Goal: Information Seeking & Learning: Learn about a topic

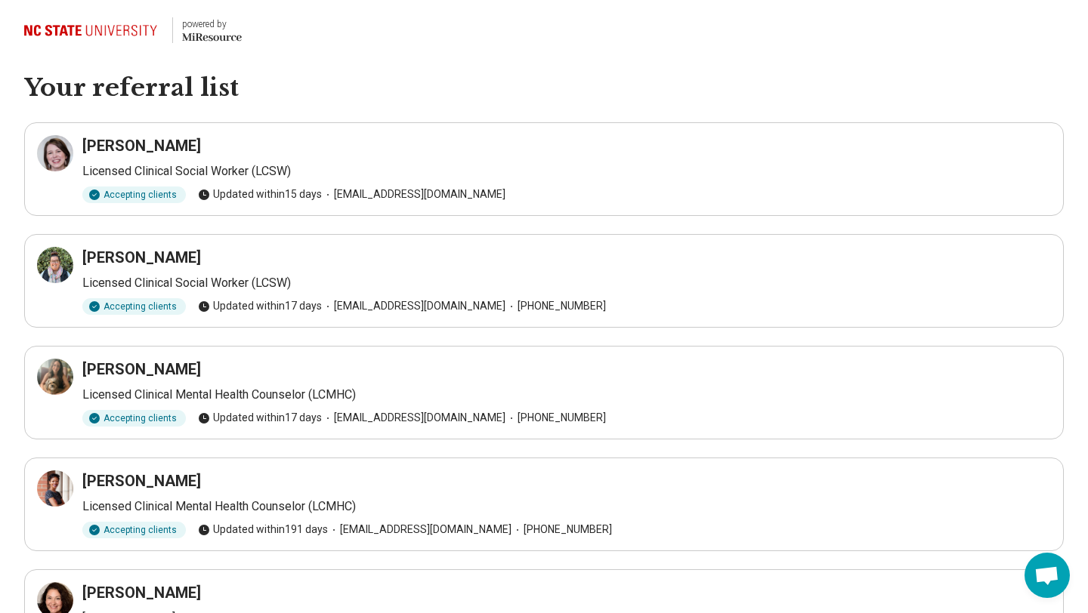
click at [143, 145] on h3 "[PERSON_NAME]" at bounding box center [141, 145] width 119 height 21
click at [212, 180] on p "Licensed Clinical Social Worker (LCSW)" at bounding box center [566, 171] width 968 height 18
click at [51, 159] on icon at bounding box center [55, 154] width 14 height 14
click at [49, 267] on icon at bounding box center [55, 265] width 18 height 18
click at [48, 379] on icon at bounding box center [55, 377] width 14 height 14
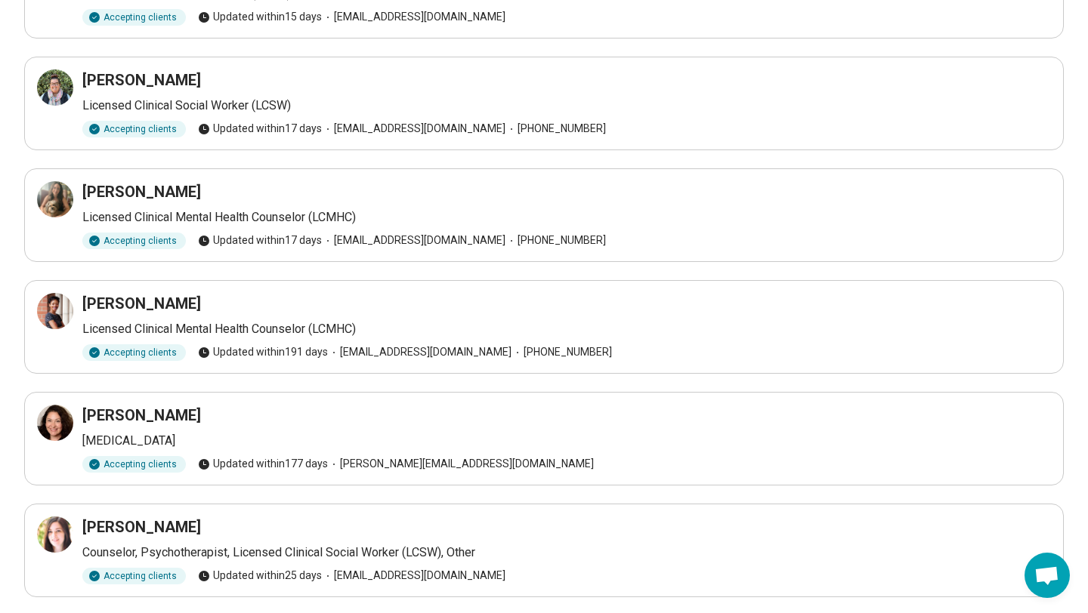
scroll to position [221, 0]
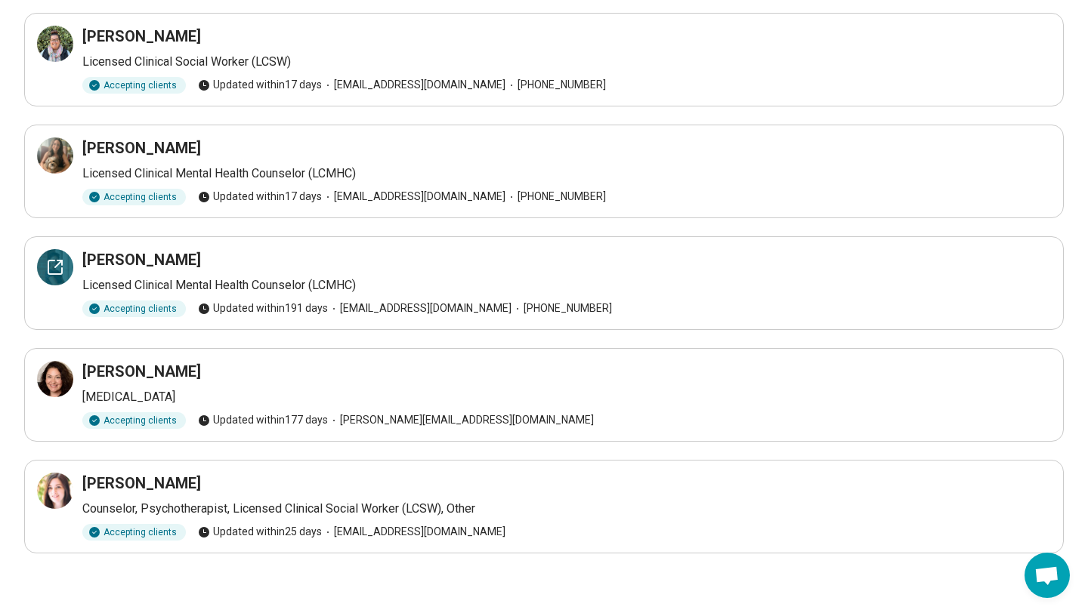
click at [45, 267] on div at bounding box center [55, 267] width 36 height 36
click at [54, 374] on icon at bounding box center [55, 379] width 18 height 18
click at [48, 487] on icon at bounding box center [55, 491] width 14 height 14
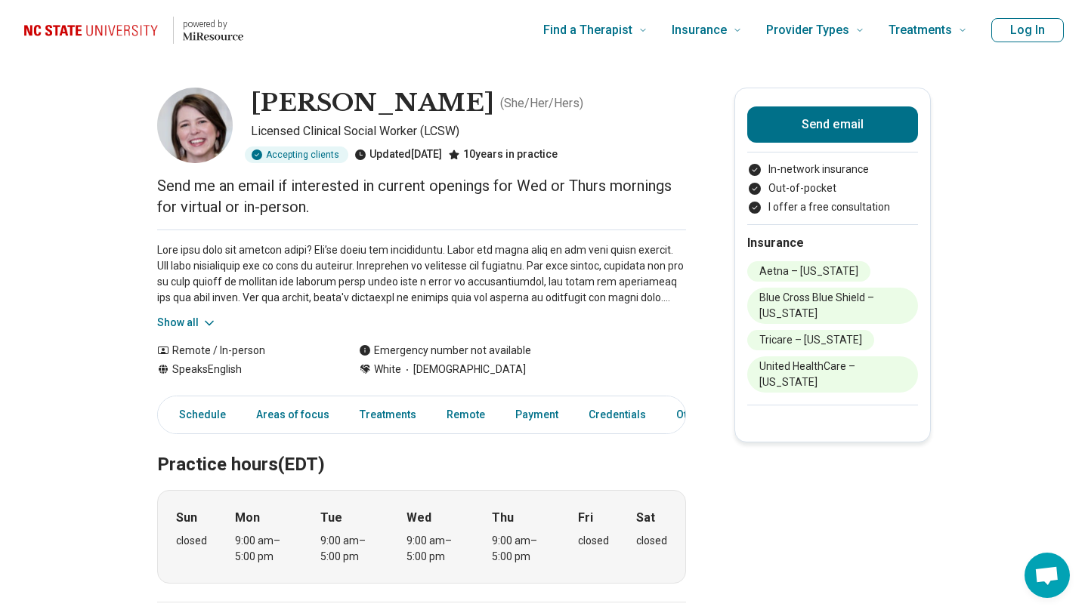
click at [179, 322] on button "Show all" at bounding box center [187, 323] width 60 height 16
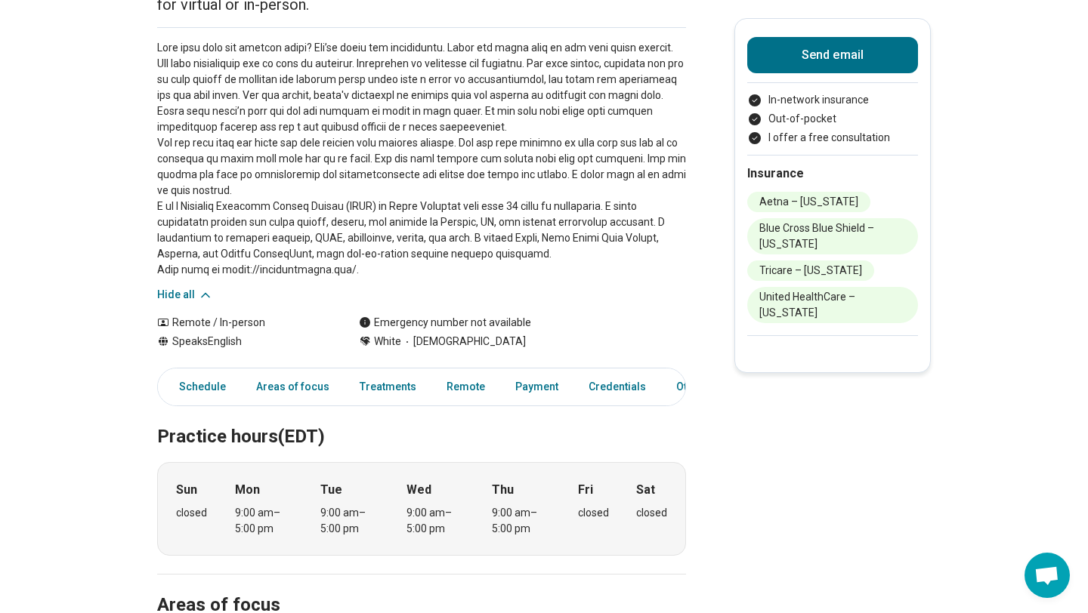
scroll to position [205, 0]
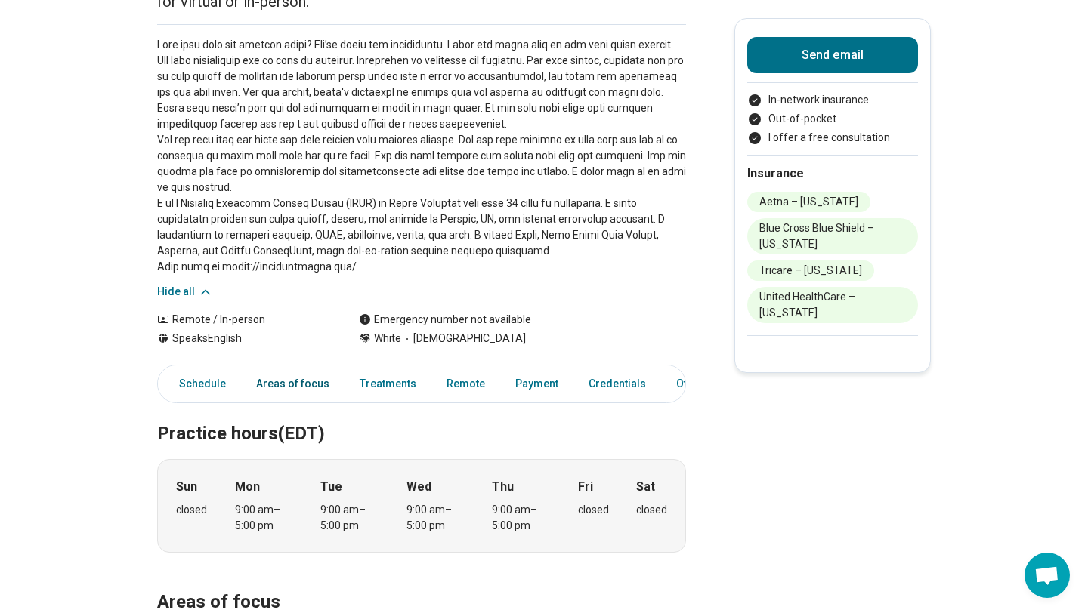
click at [273, 384] on link "Areas of focus" at bounding box center [292, 384] width 91 height 31
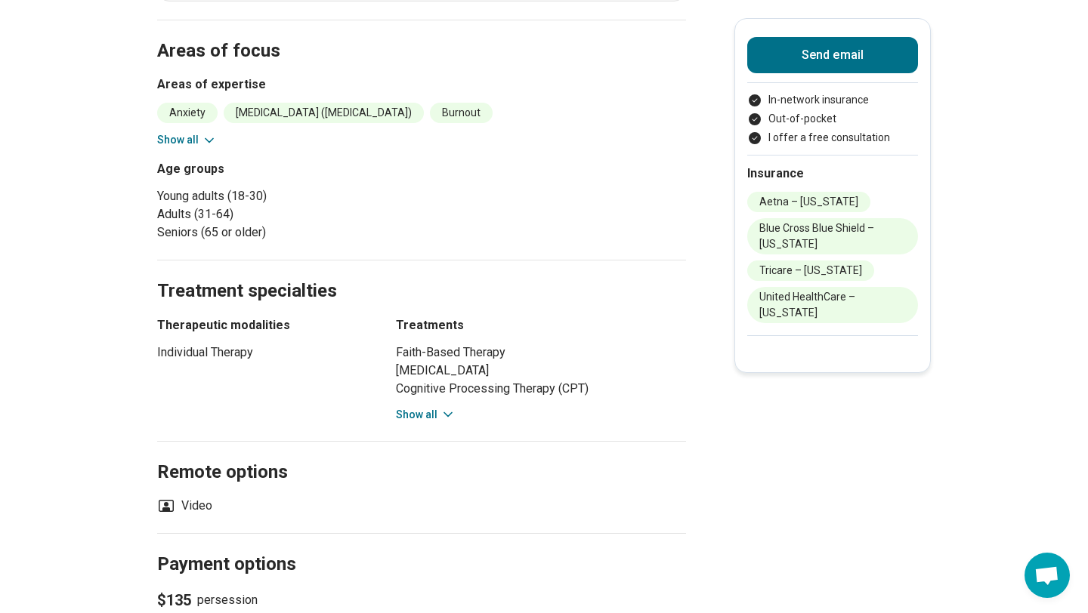
scroll to position [758, 0]
click at [193, 131] on button "Show all" at bounding box center [187, 139] width 60 height 16
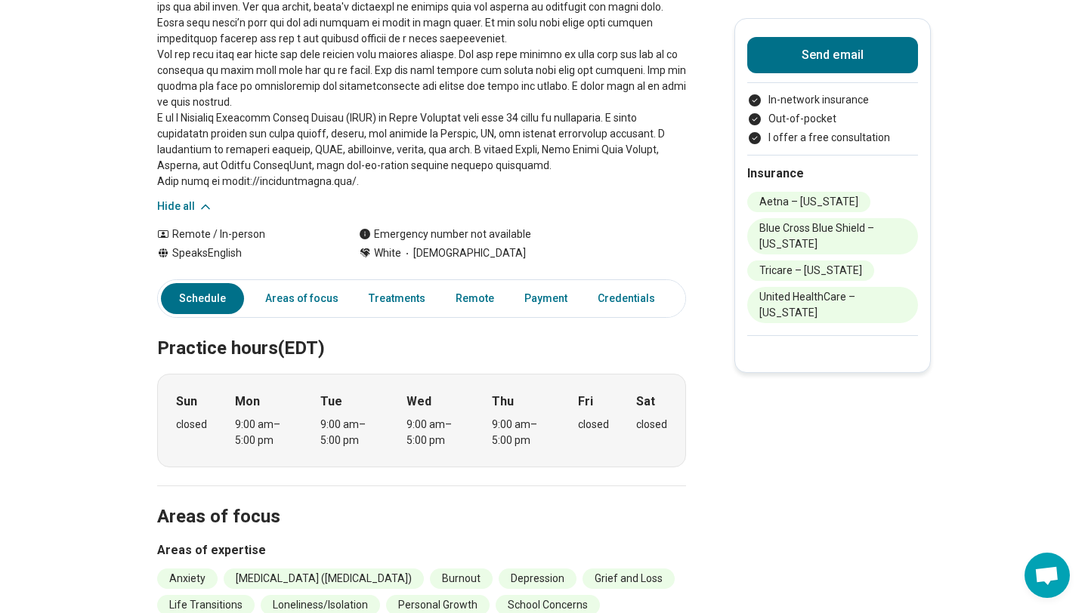
scroll to position [341, 0]
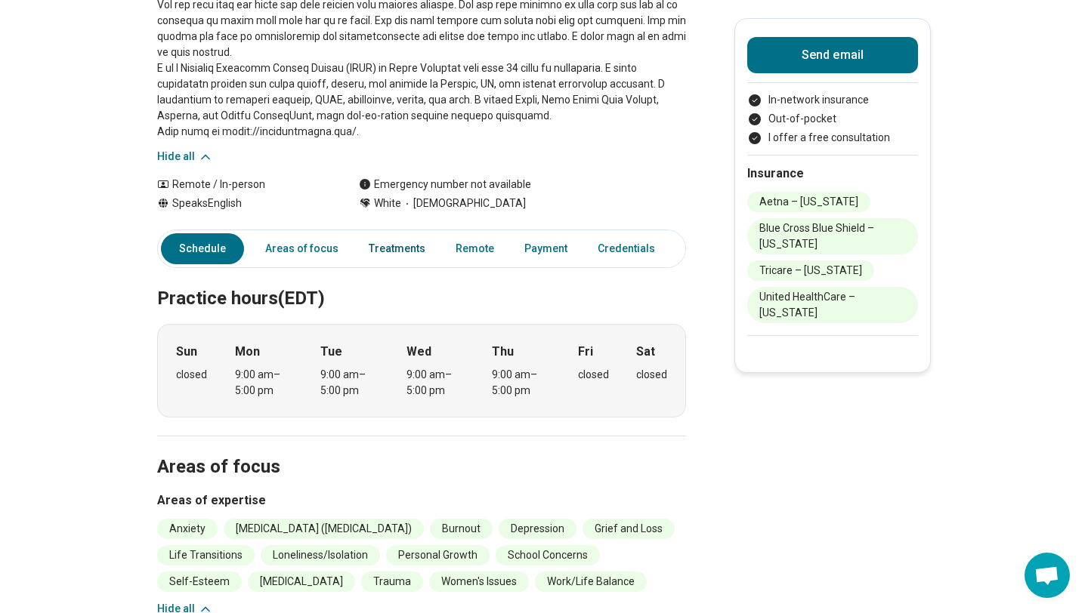
click at [386, 248] on link "Treatments" at bounding box center [396, 248] width 75 height 31
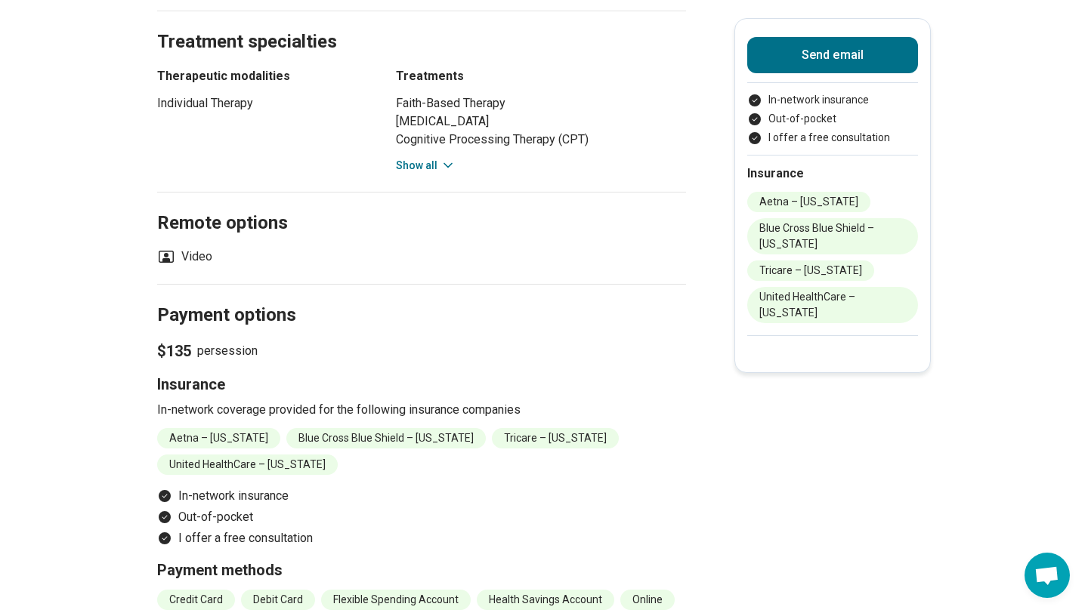
scroll to position [1078, 0]
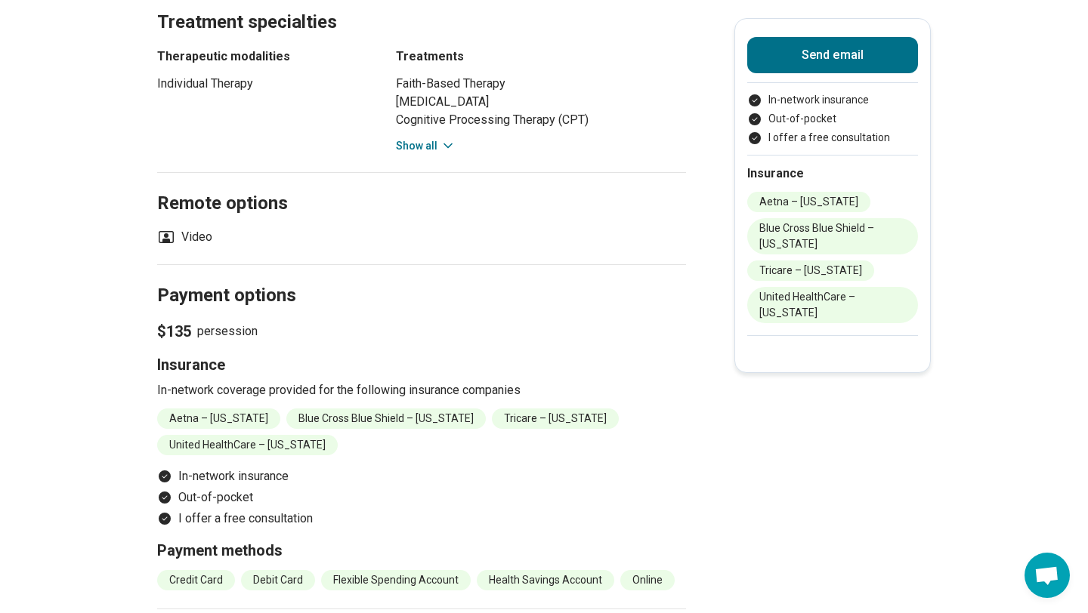
click at [440, 153] on icon at bounding box center [447, 145] width 15 height 15
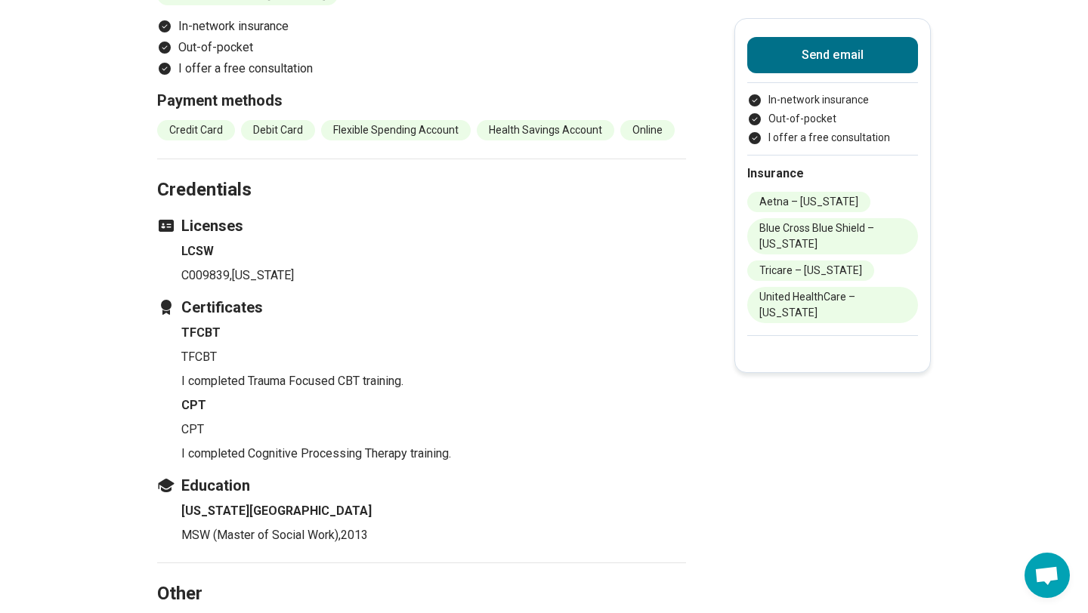
scroll to position [1803, 0]
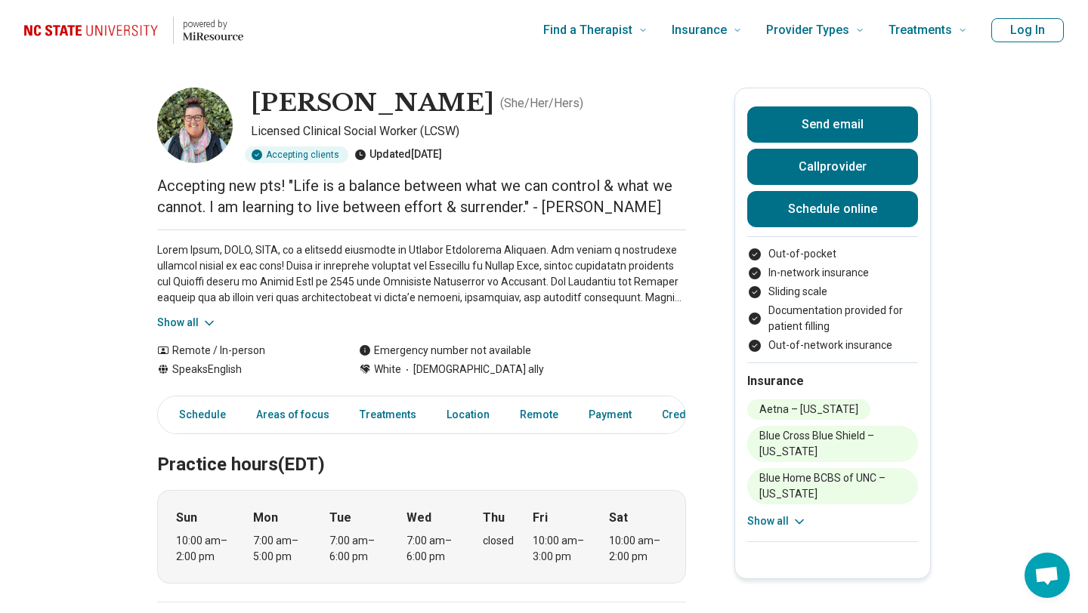
click at [203, 125] on img at bounding box center [195, 126] width 76 height 76
click at [203, 317] on icon at bounding box center [209, 323] width 15 height 15
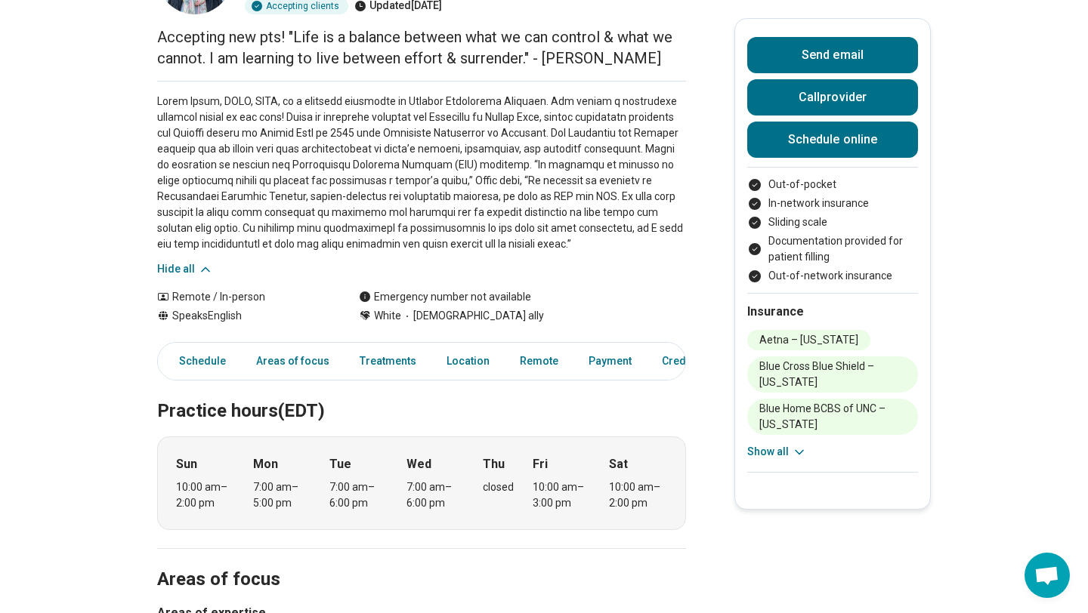
scroll to position [150, 0]
click at [301, 360] on link "Areas of focus" at bounding box center [292, 359] width 91 height 31
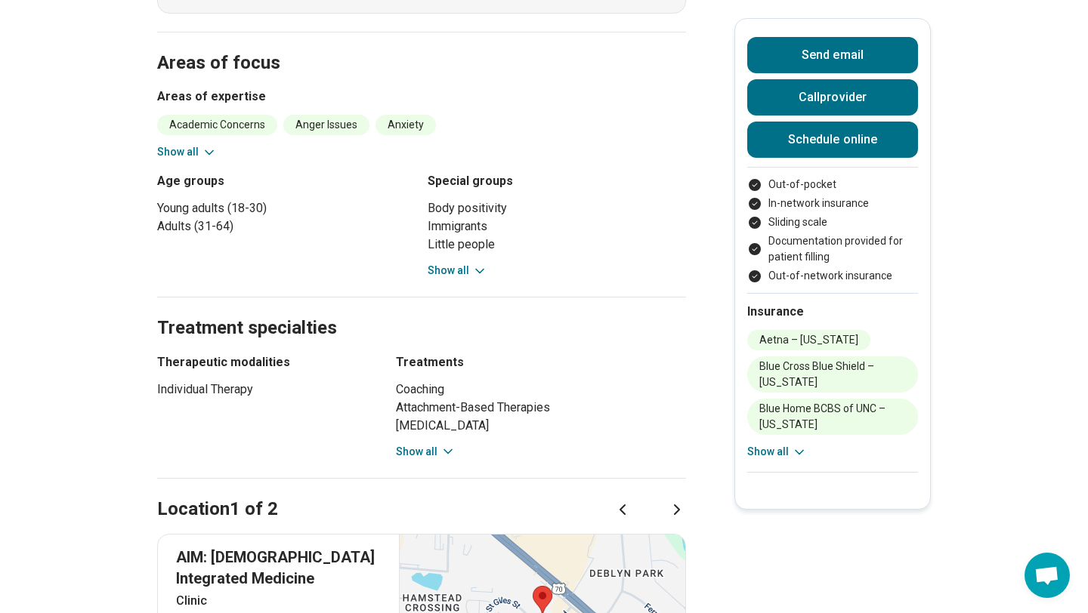
scroll to position [679, 0]
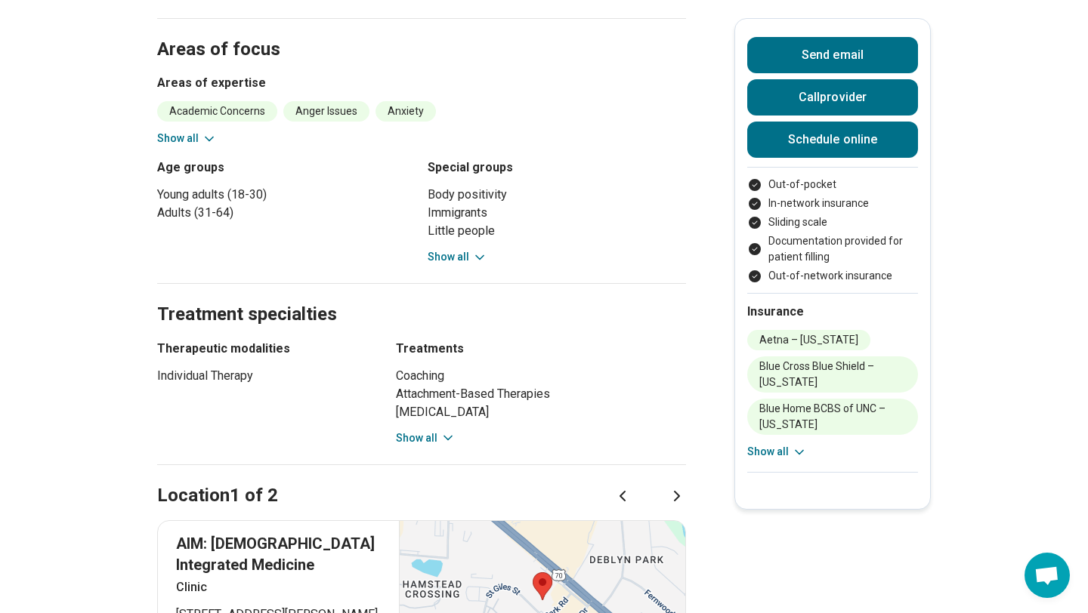
click at [443, 257] on button "Show all" at bounding box center [457, 257] width 60 height 16
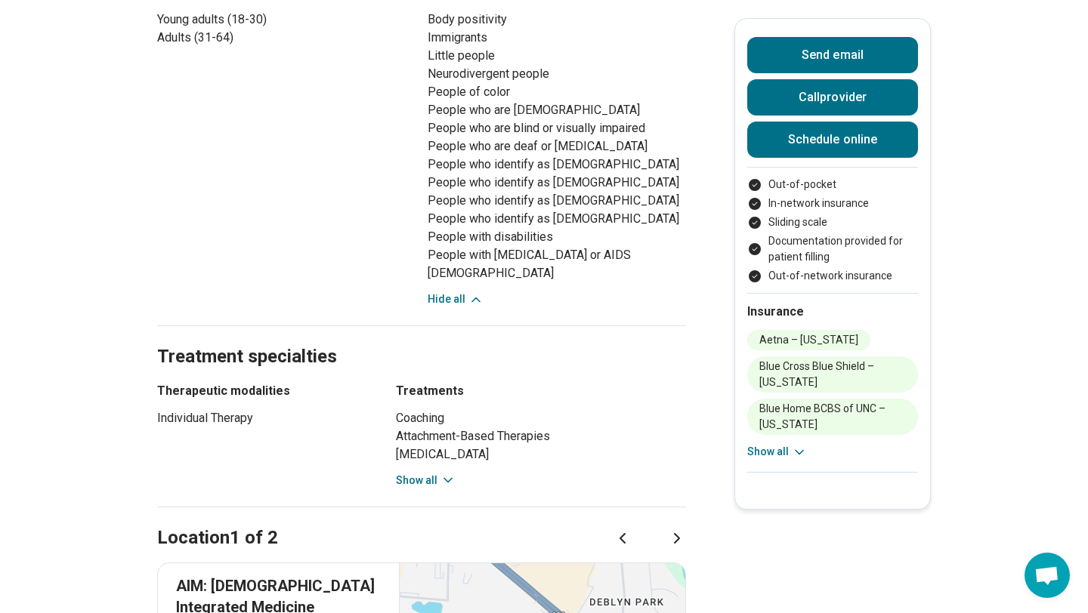
scroll to position [893, 0]
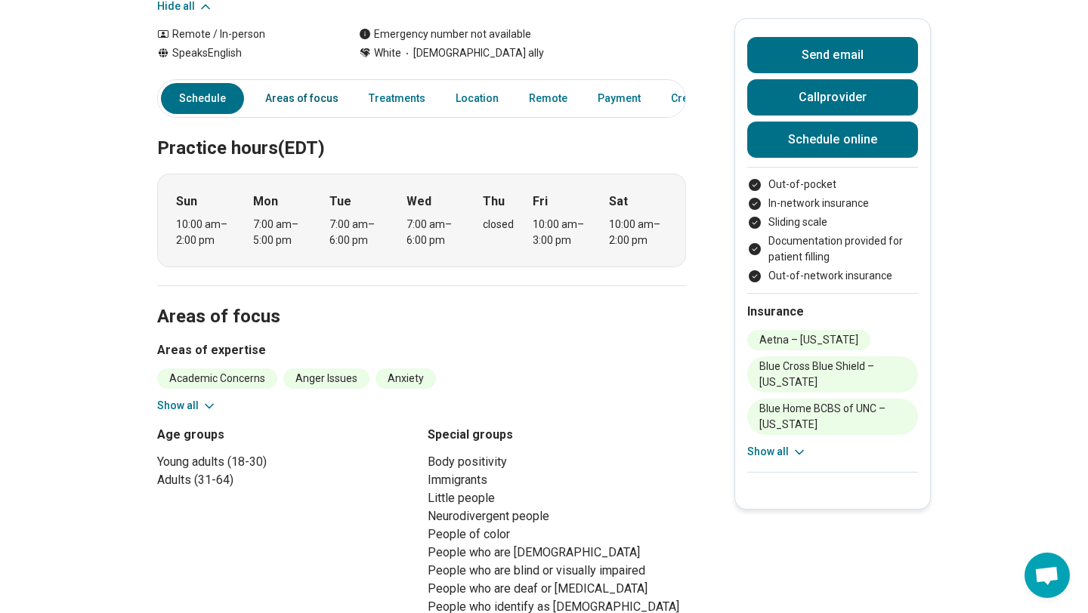
click at [312, 85] on link "Areas of focus" at bounding box center [301, 98] width 91 height 31
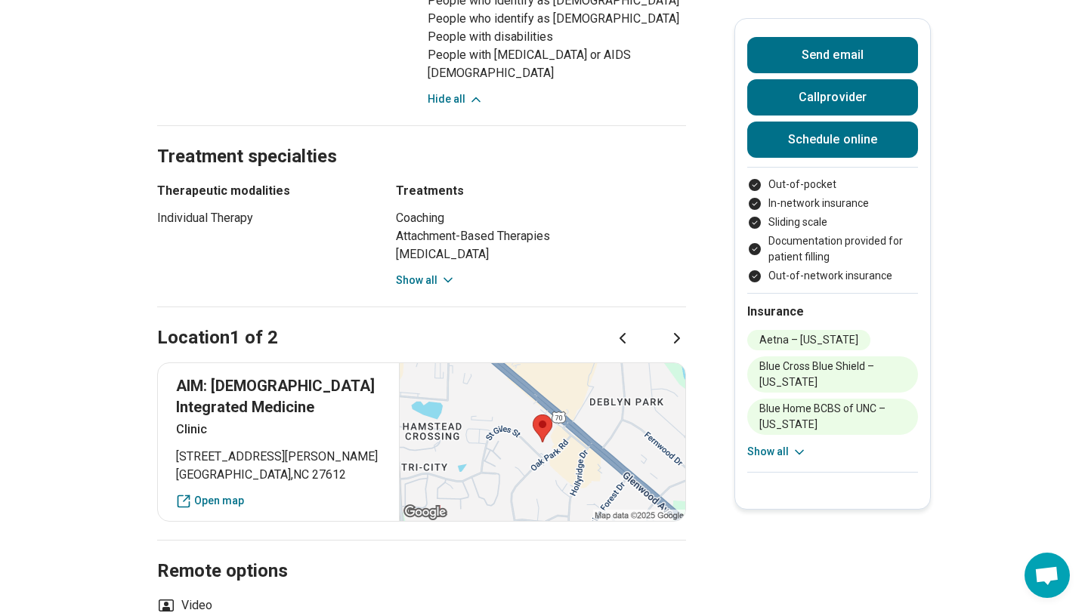
scroll to position [1100, 0]
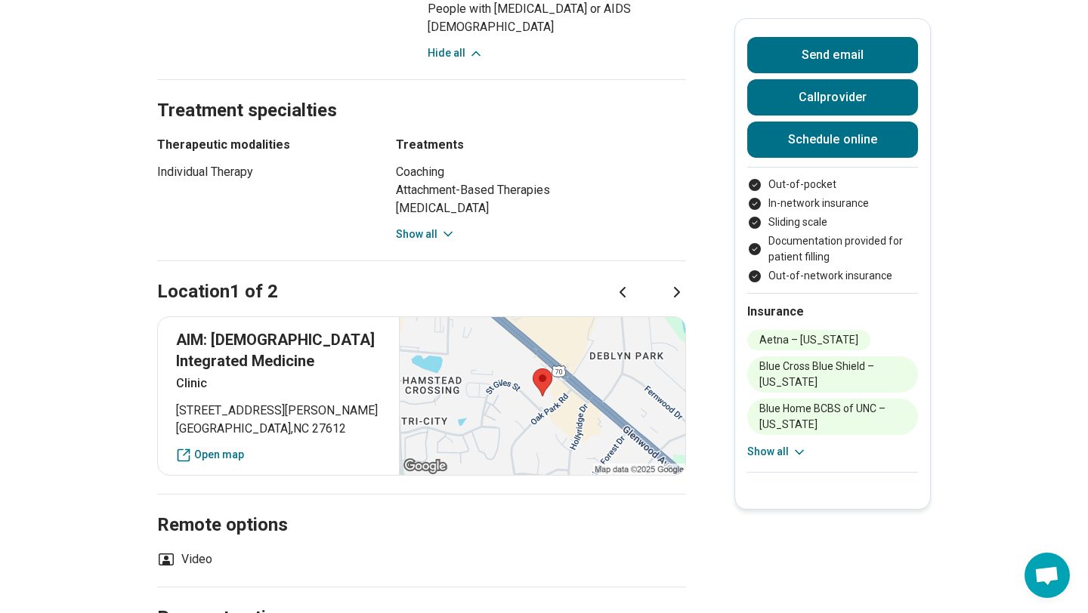
click at [683, 297] on icon at bounding box center [677, 292] width 18 height 18
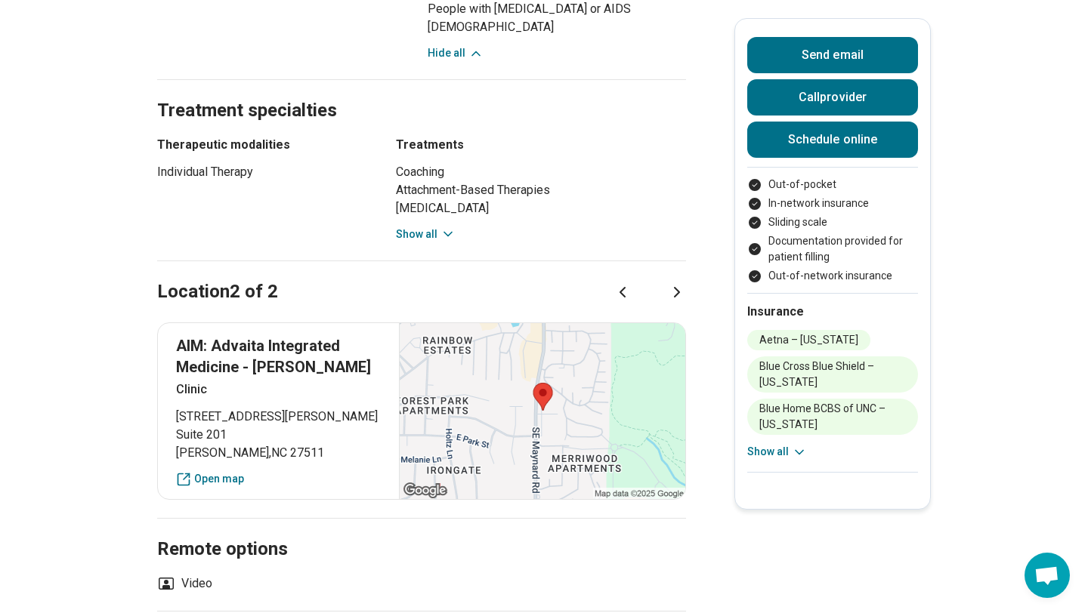
click at [615, 292] on icon at bounding box center [622, 292] width 18 height 18
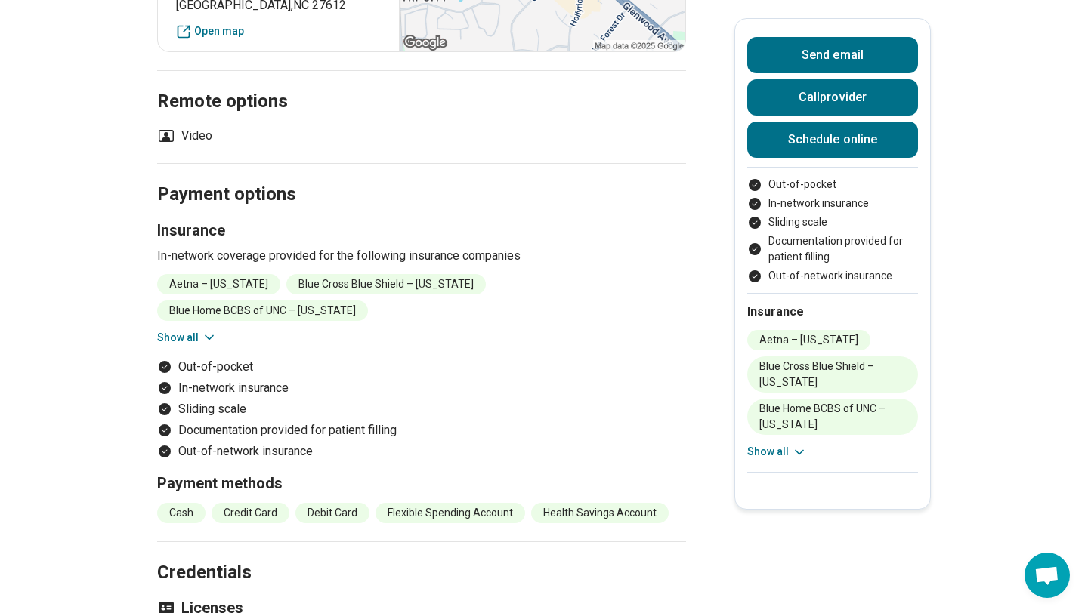
scroll to position [1525, 0]
click at [192, 327] on div "Aetna – North Carolina Blue Cross Blue Shield – North Carolina Blue Home BCBS o…" at bounding box center [421, 309] width 529 height 72
click at [192, 341] on button "Show all" at bounding box center [187, 337] width 60 height 16
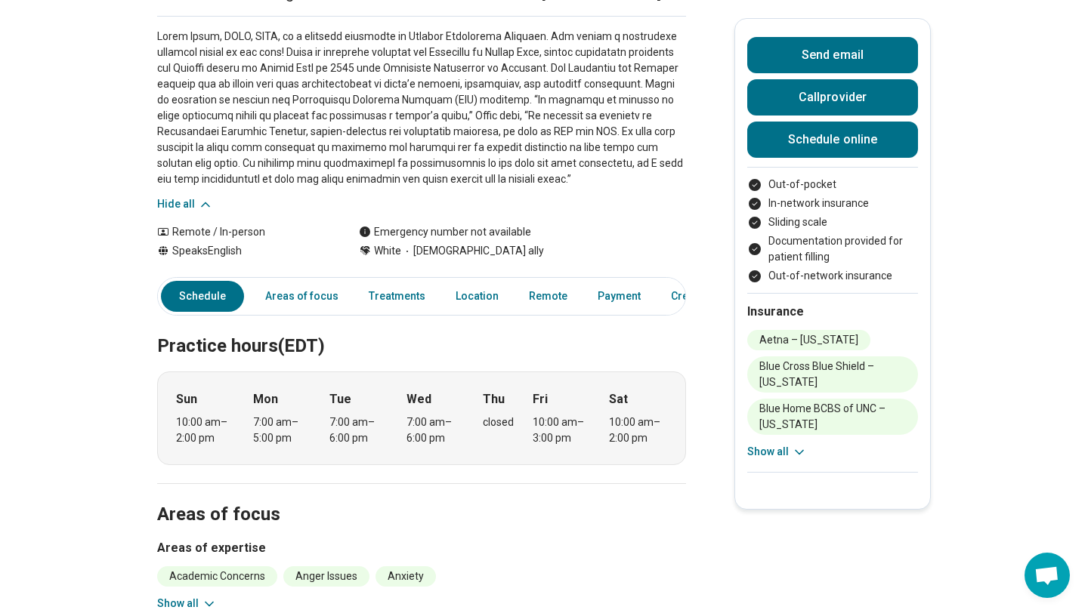
scroll to position [0, 0]
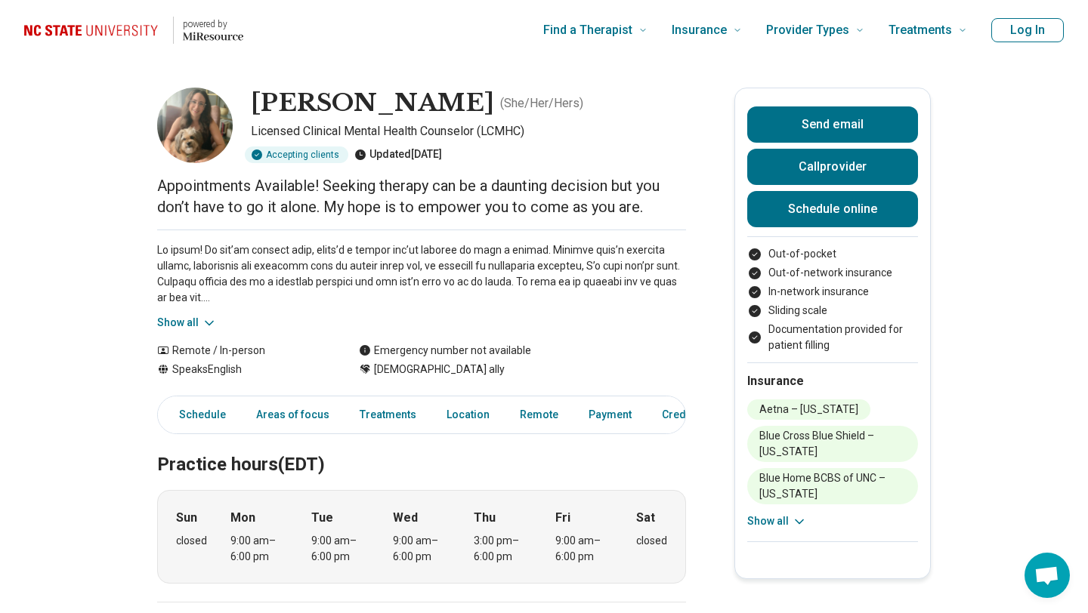
click at [186, 316] on button "Show all" at bounding box center [187, 323] width 60 height 16
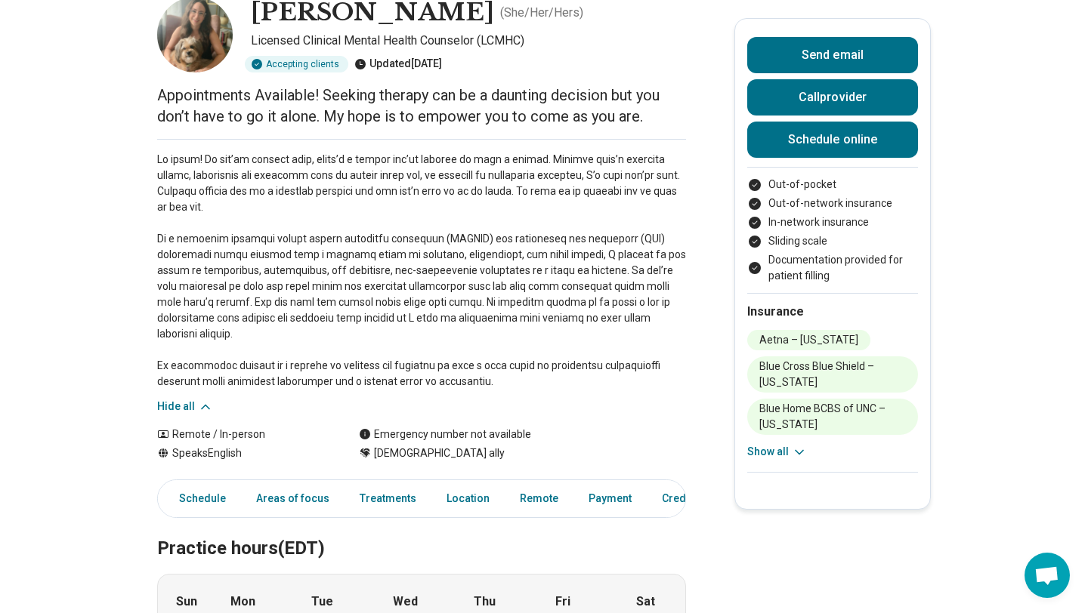
scroll to position [97, 0]
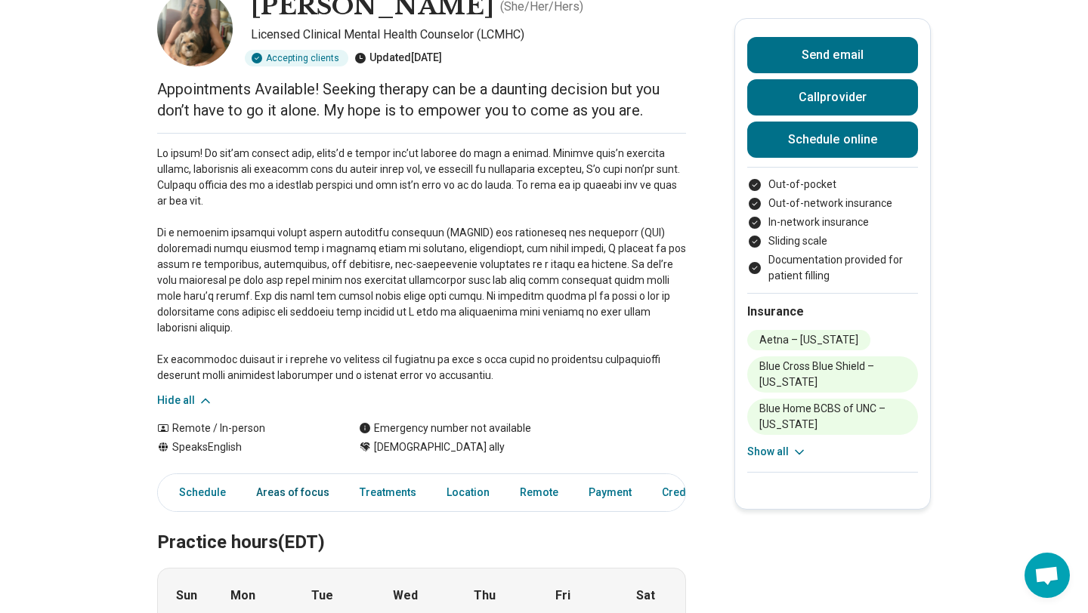
click at [279, 483] on link "Areas of focus" at bounding box center [292, 492] width 91 height 31
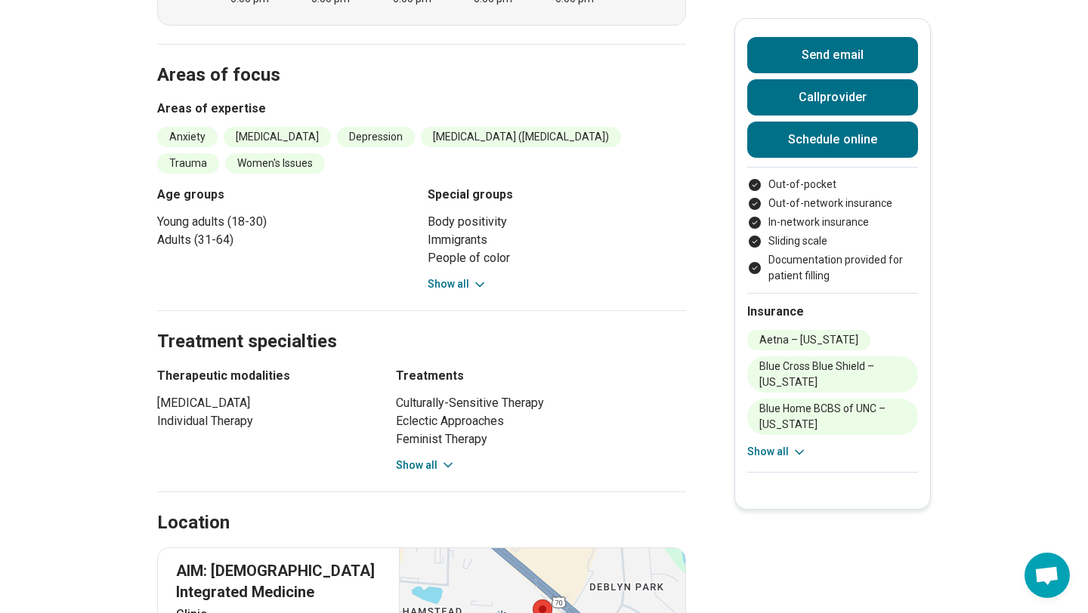
scroll to position [742, 0]
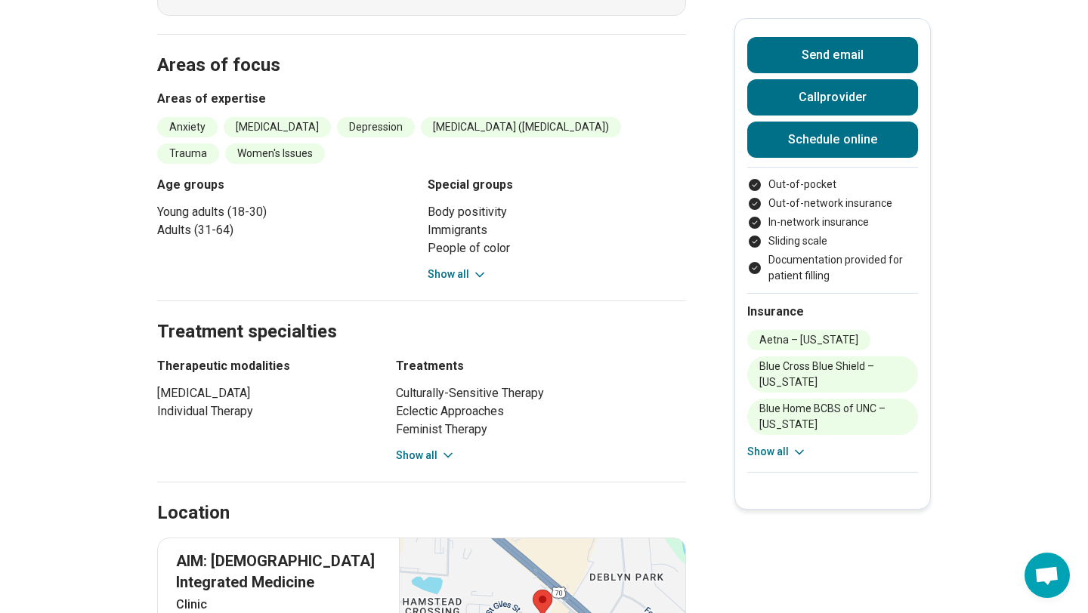
click at [442, 239] on li "People of color" at bounding box center [556, 248] width 258 height 18
click at [442, 267] on button "Show all" at bounding box center [457, 275] width 60 height 16
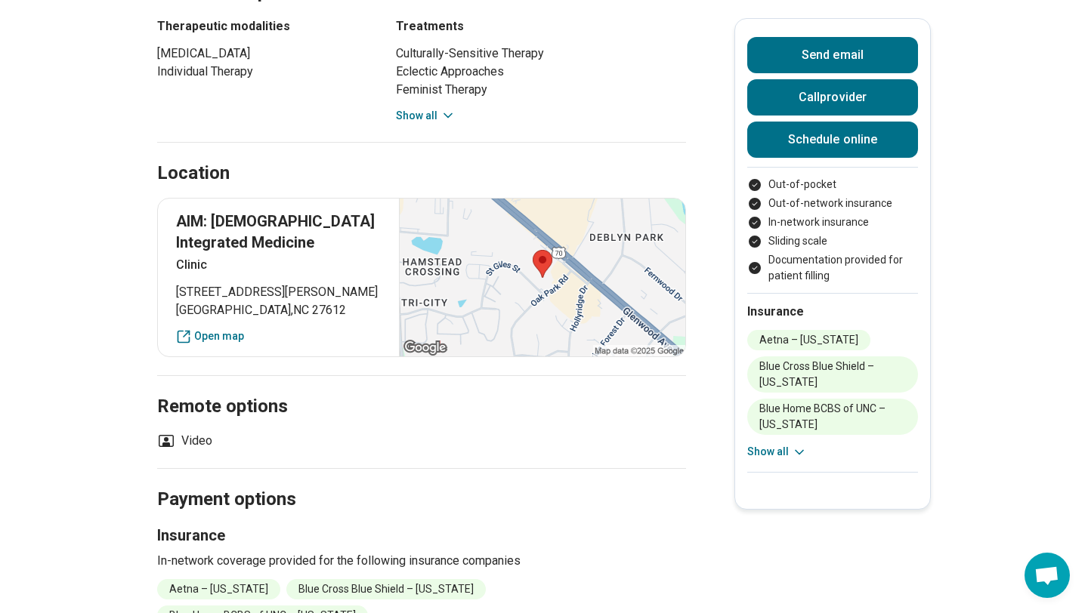
scroll to position [1177, 0]
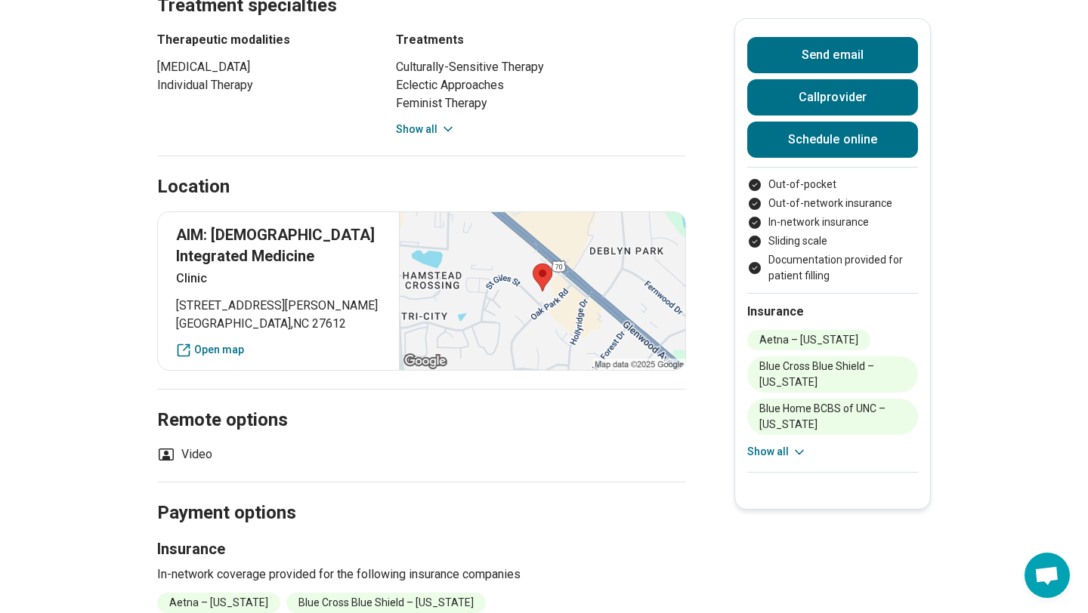
click at [420, 122] on button "Show all" at bounding box center [426, 130] width 60 height 16
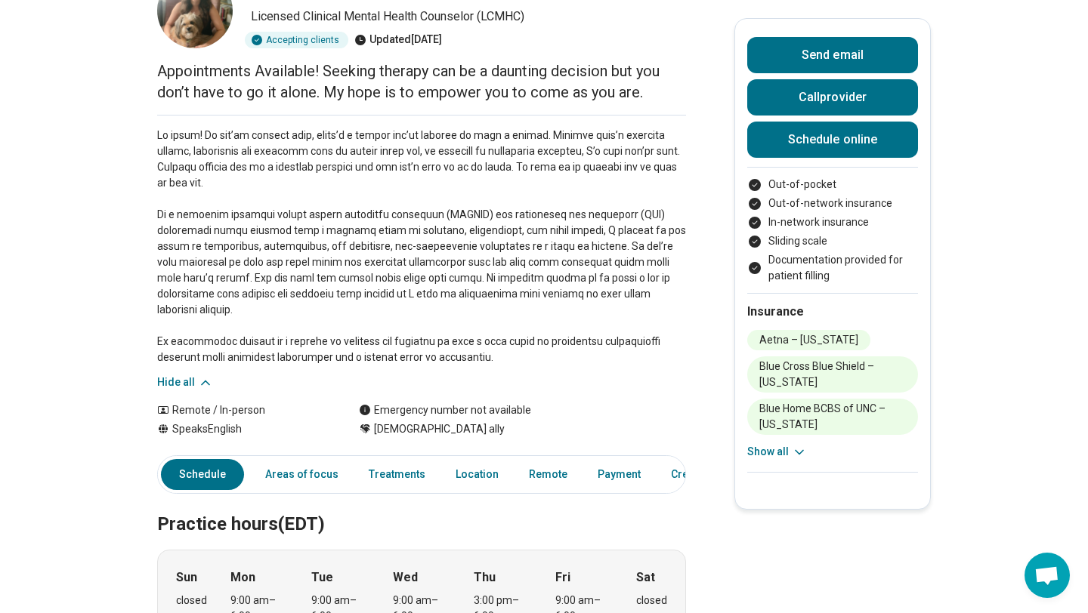
scroll to position [112, 0]
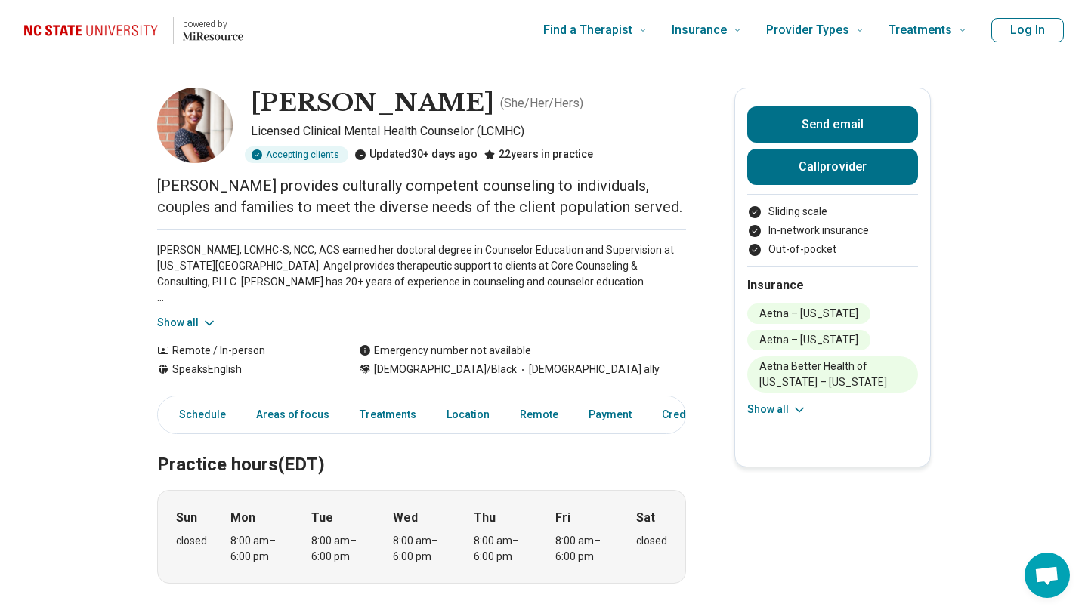
click at [185, 317] on button "Show all" at bounding box center [187, 323] width 60 height 16
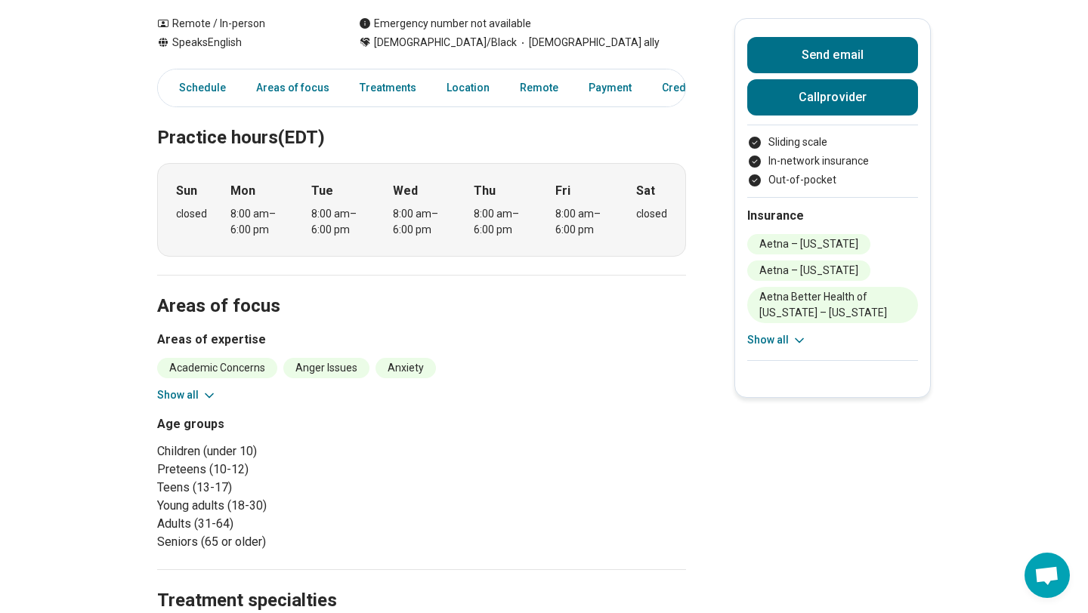
scroll to position [446, 0]
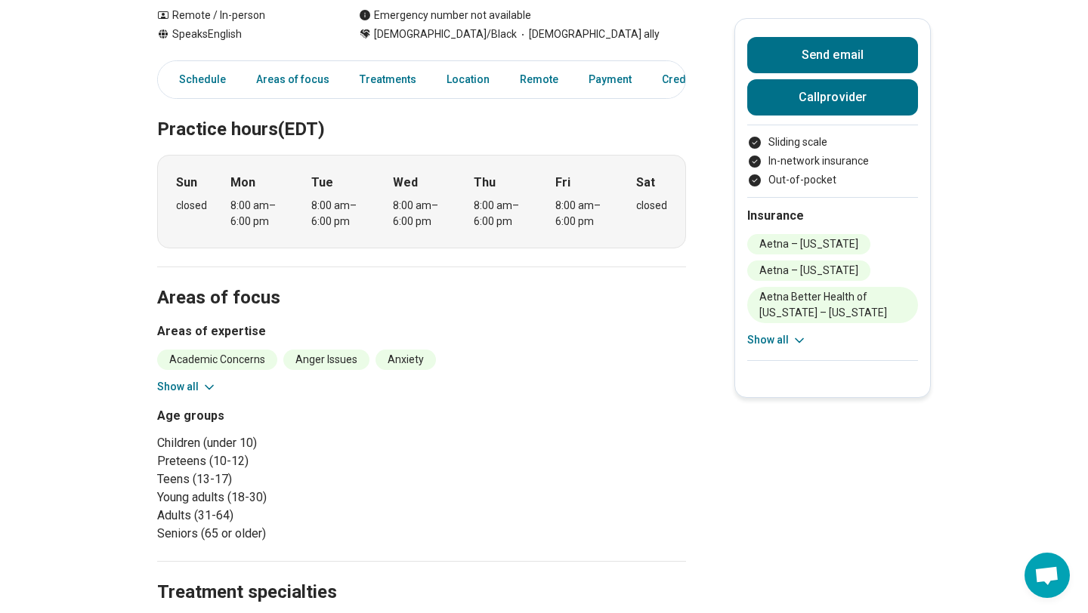
click at [187, 379] on button "Show all" at bounding box center [187, 387] width 60 height 16
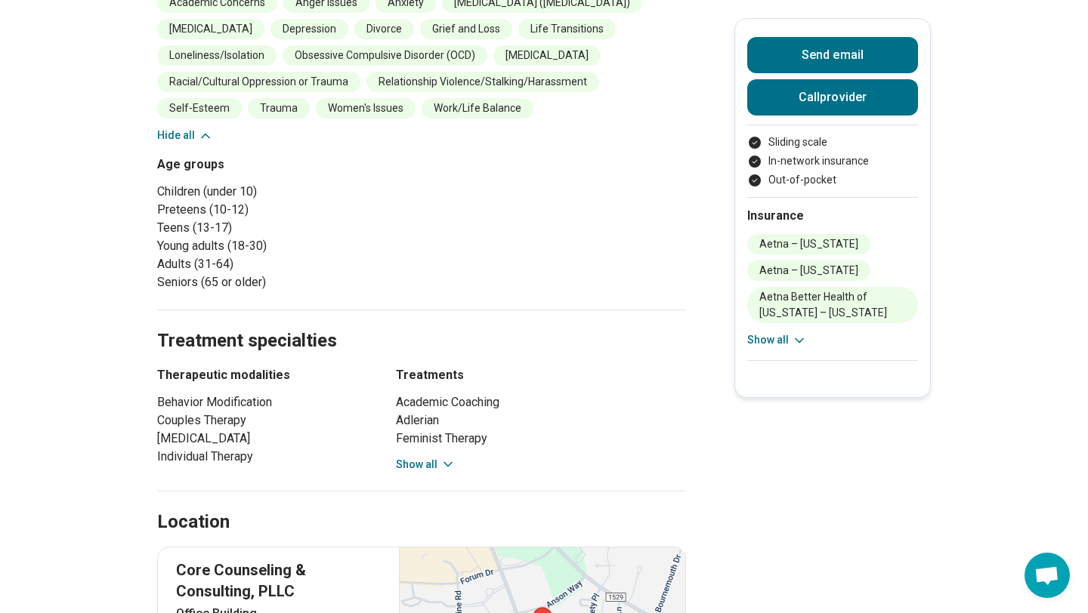
scroll to position [839, 0]
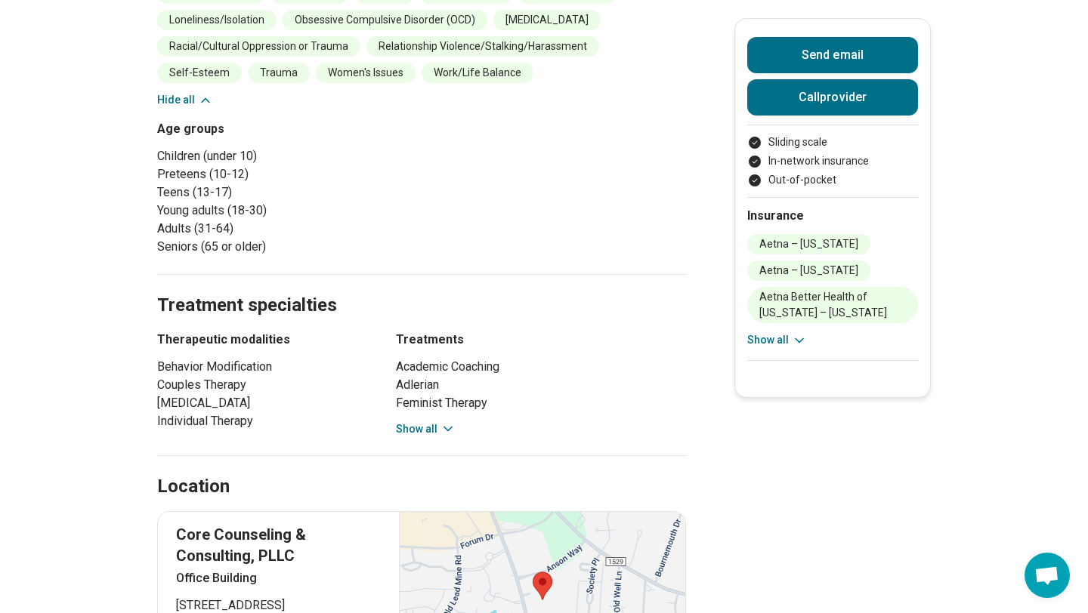
click at [430, 421] on button "Show all" at bounding box center [426, 429] width 60 height 16
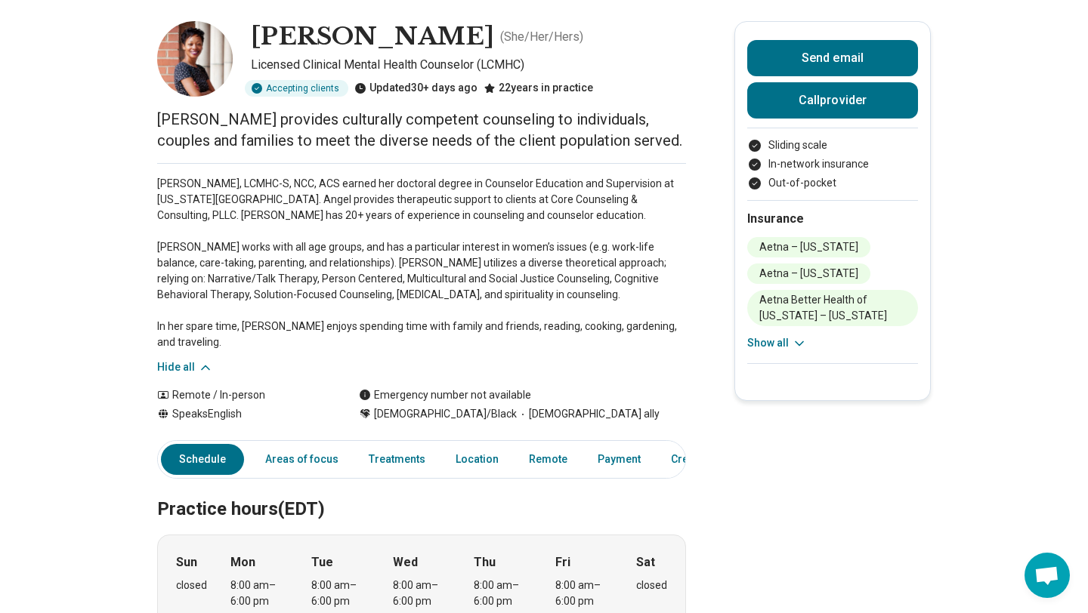
scroll to position [0, 0]
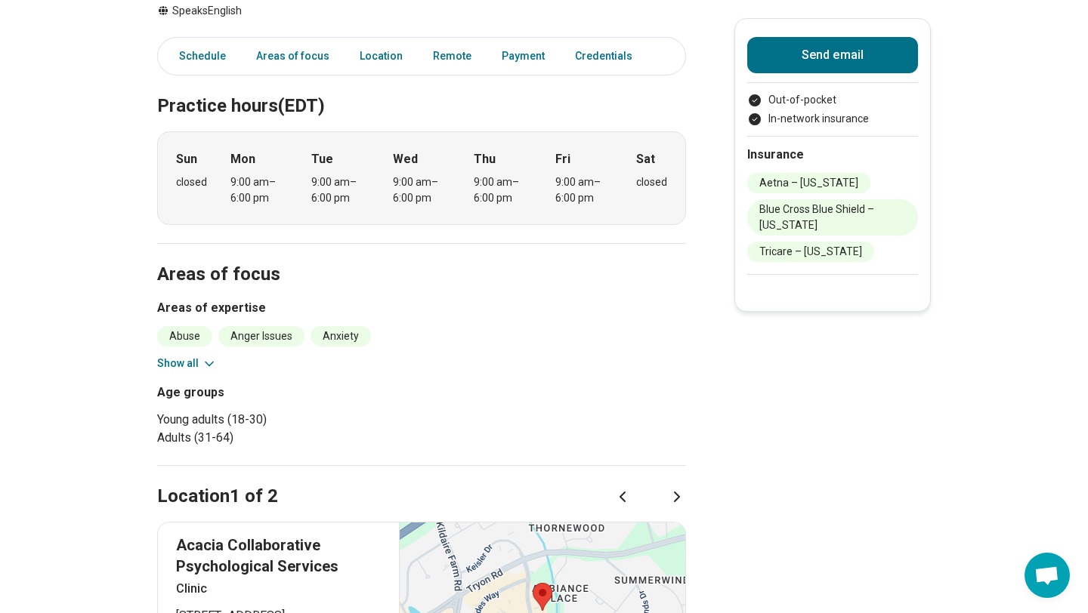
scroll to position [334, 0]
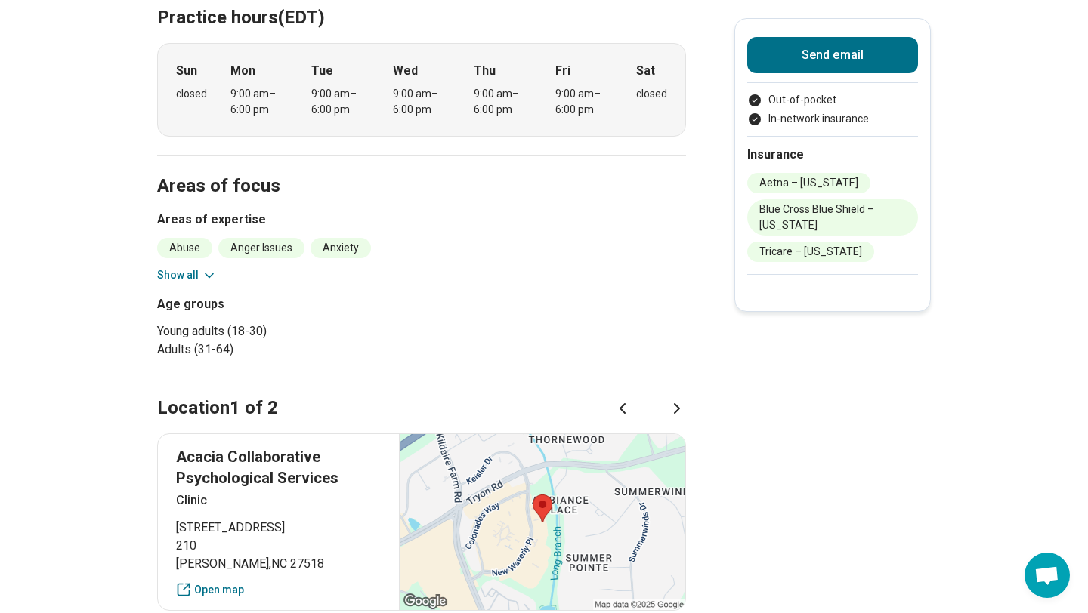
click at [177, 277] on button "Show all" at bounding box center [187, 275] width 60 height 16
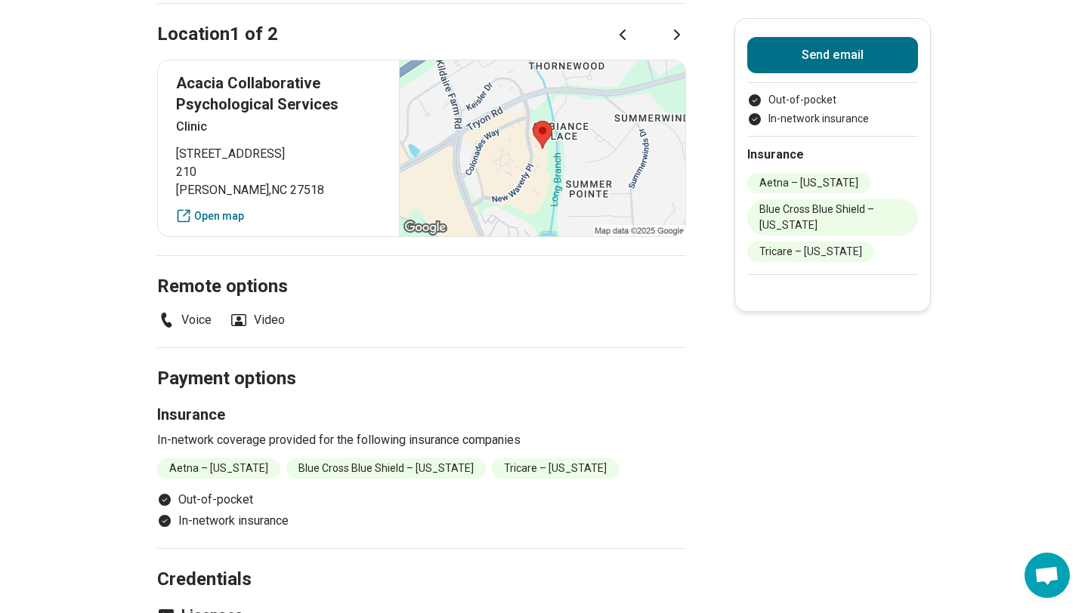
scroll to position [1018, 0]
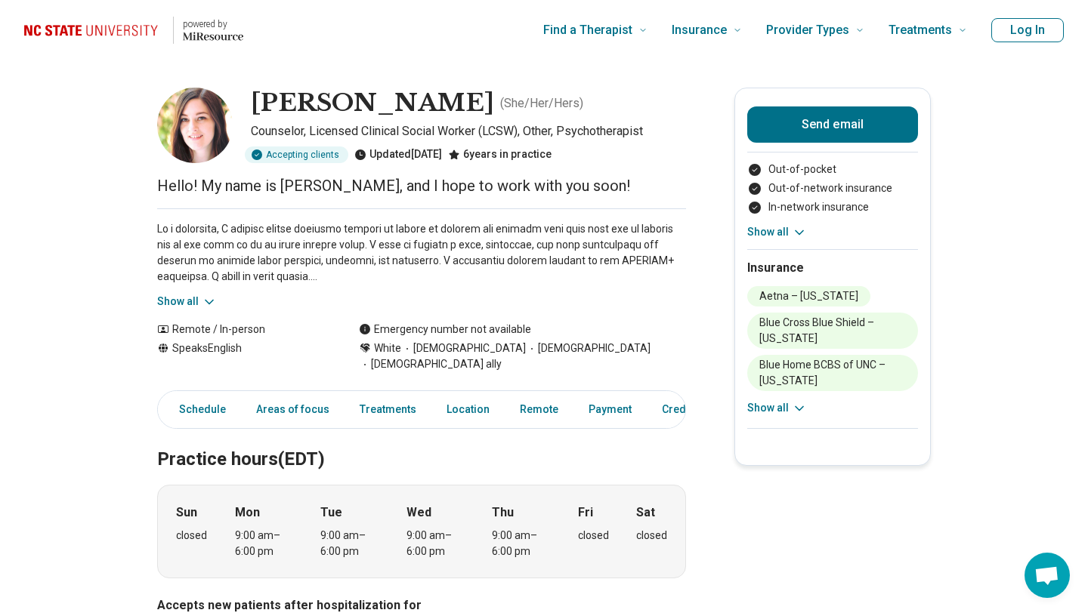
click at [190, 300] on button "Show all" at bounding box center [187, 302] width 60 height 16
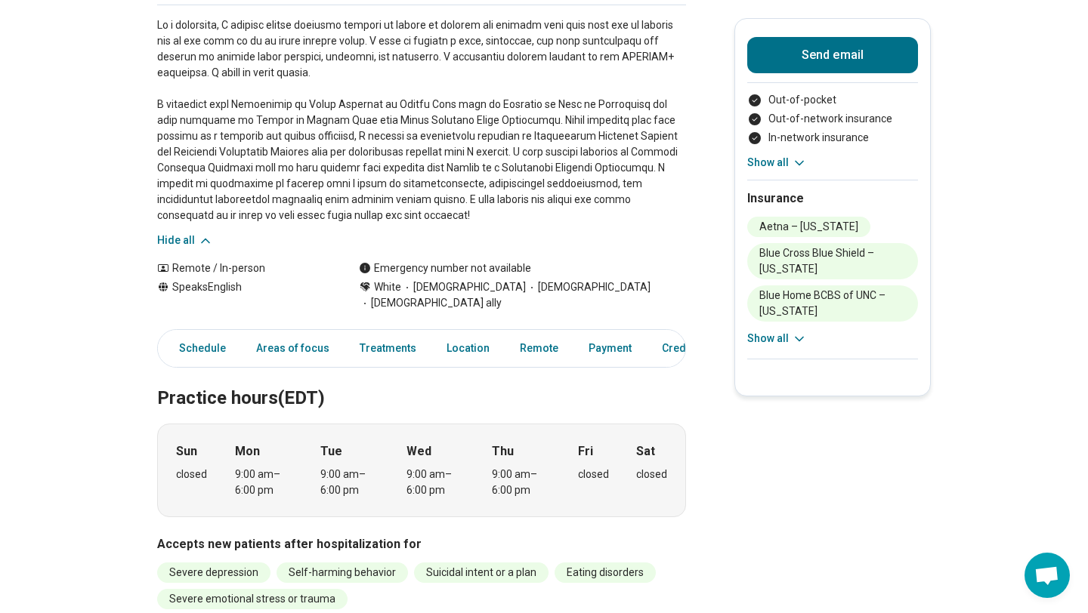
scroll to position [263, 0]
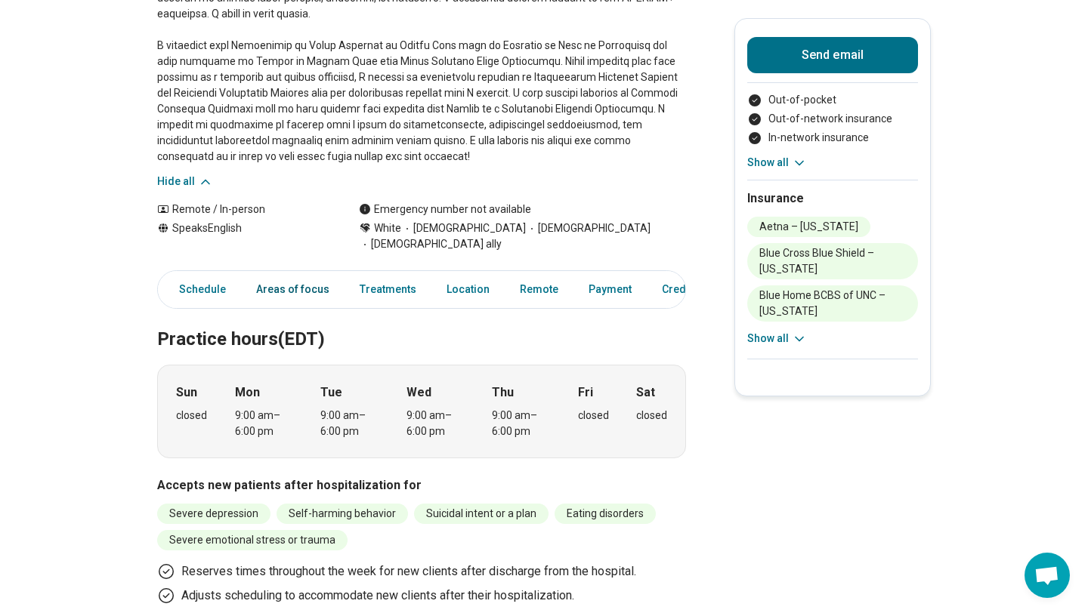
click at [286, 277] on link "Areas of focus" at bounding box center [292, 289] width 91 height 31
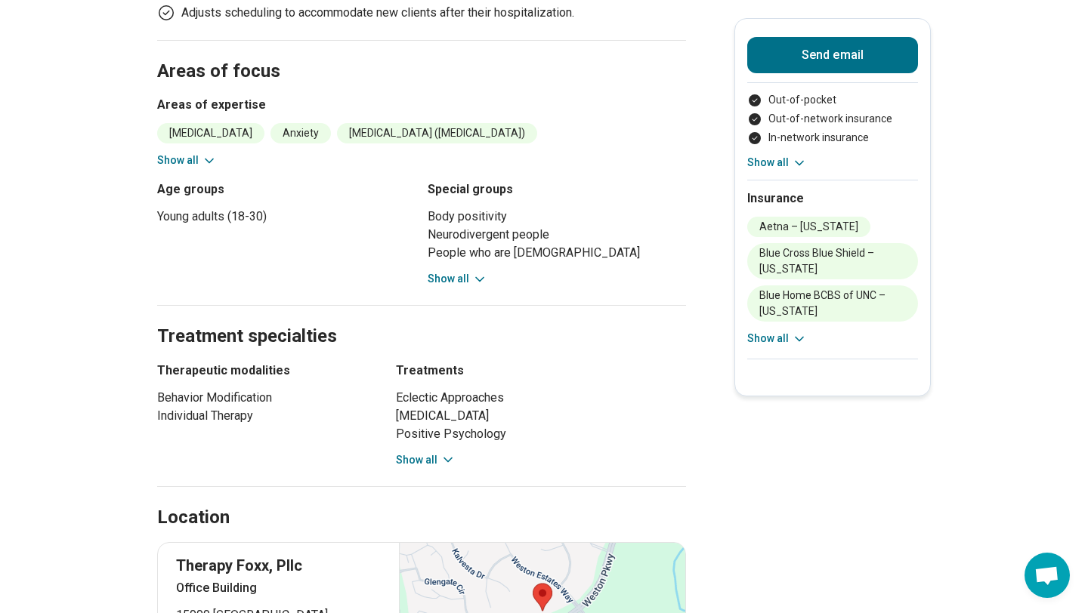
scroll to position [852, 0]
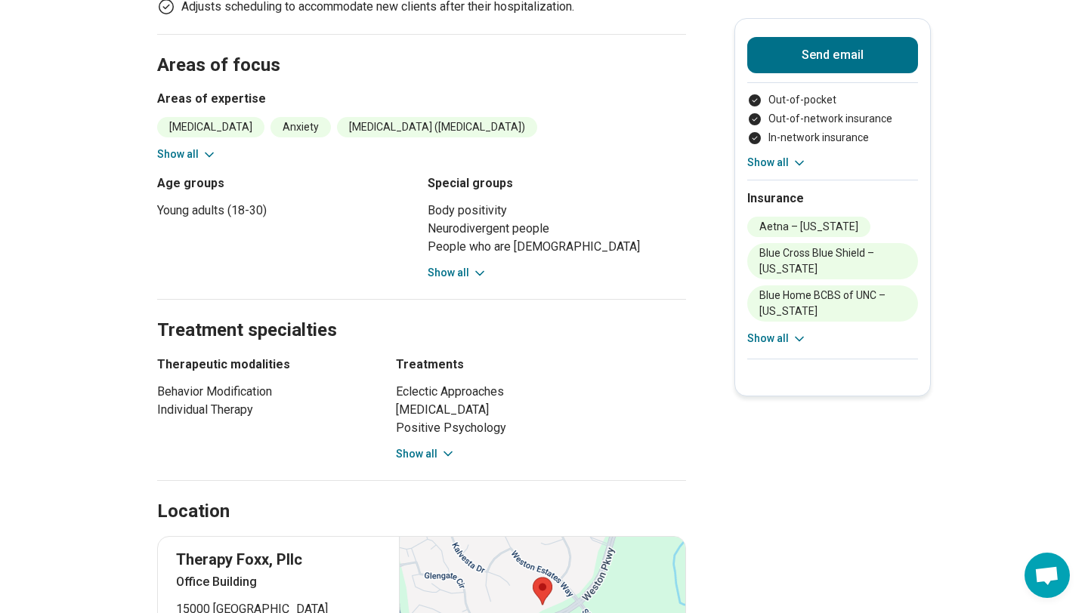
click at [196, 147] on button "Show all" at bounding box center [187, 155] width 60 height 16
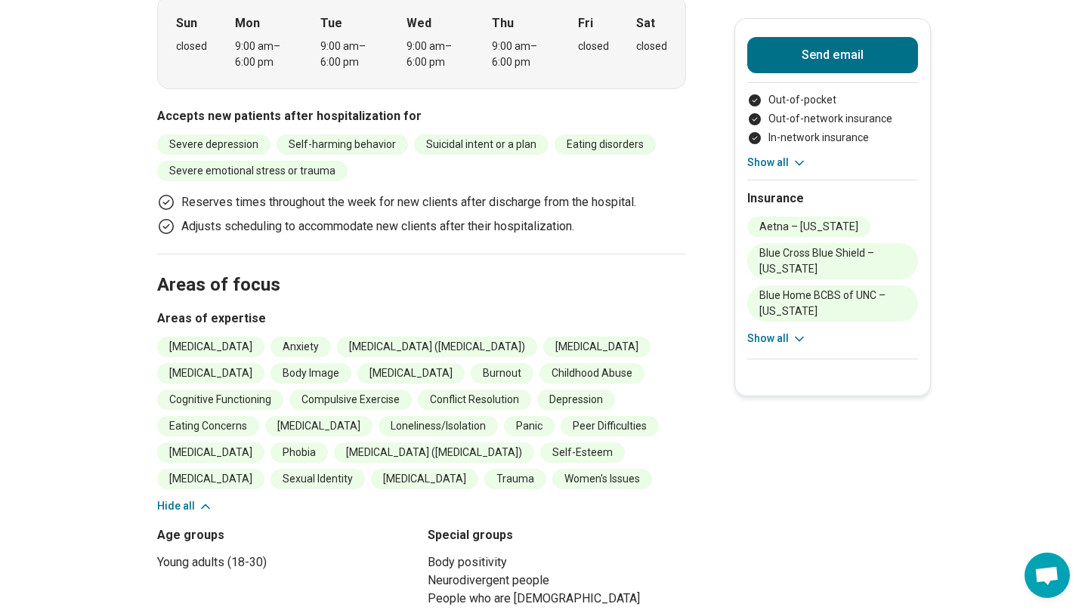
scroll to position [633, 0]
